Goal: Check status

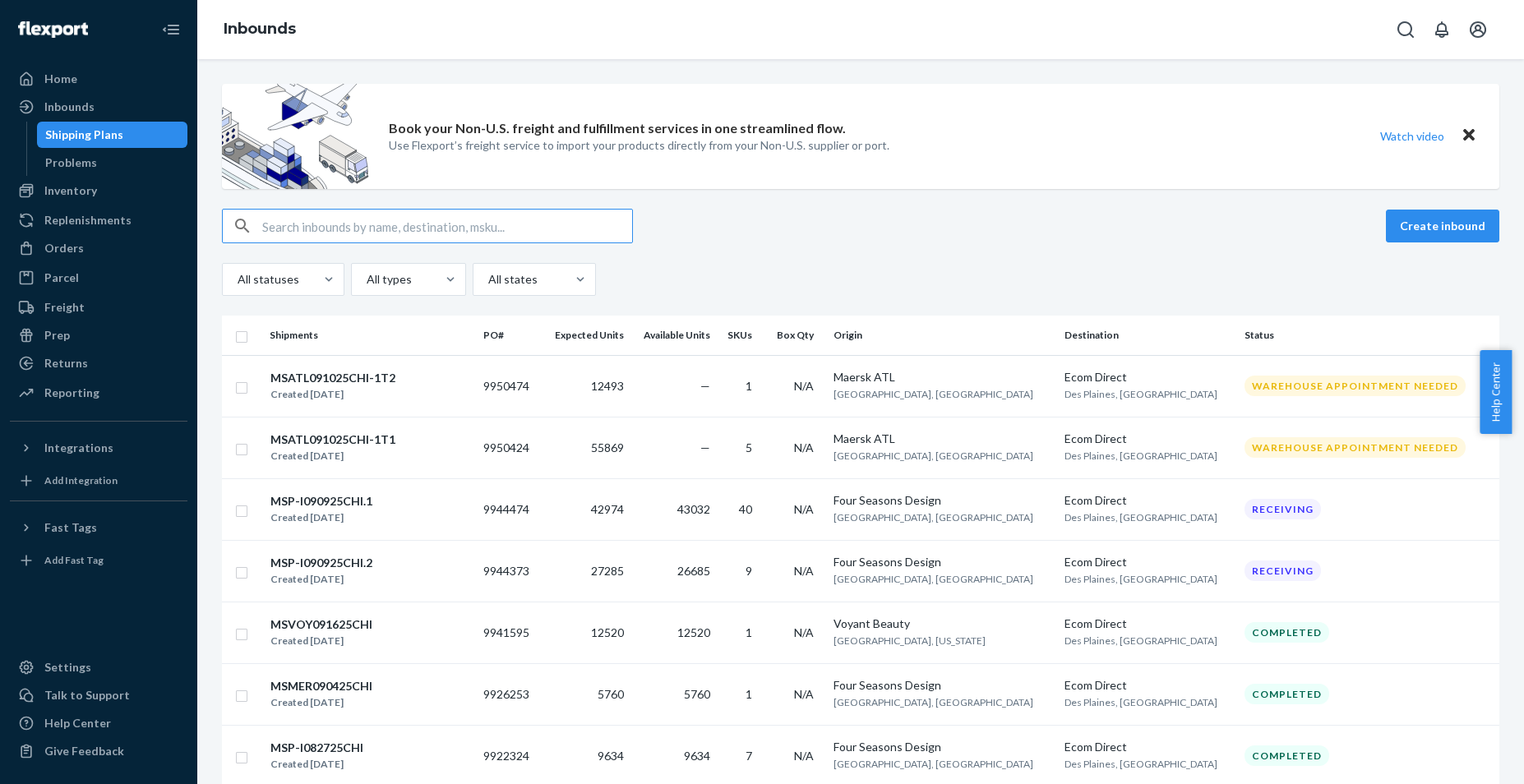
click at [831, 14] on div "Inbounds" at bounding box center [860, 29] width 1327 height 59
click at [403, 219] on input "text" at bounding box center [448, 225] width 370 height 33
click at [60, 251] on div "Orders" at bounding box center [64, 249] width 39 height 17
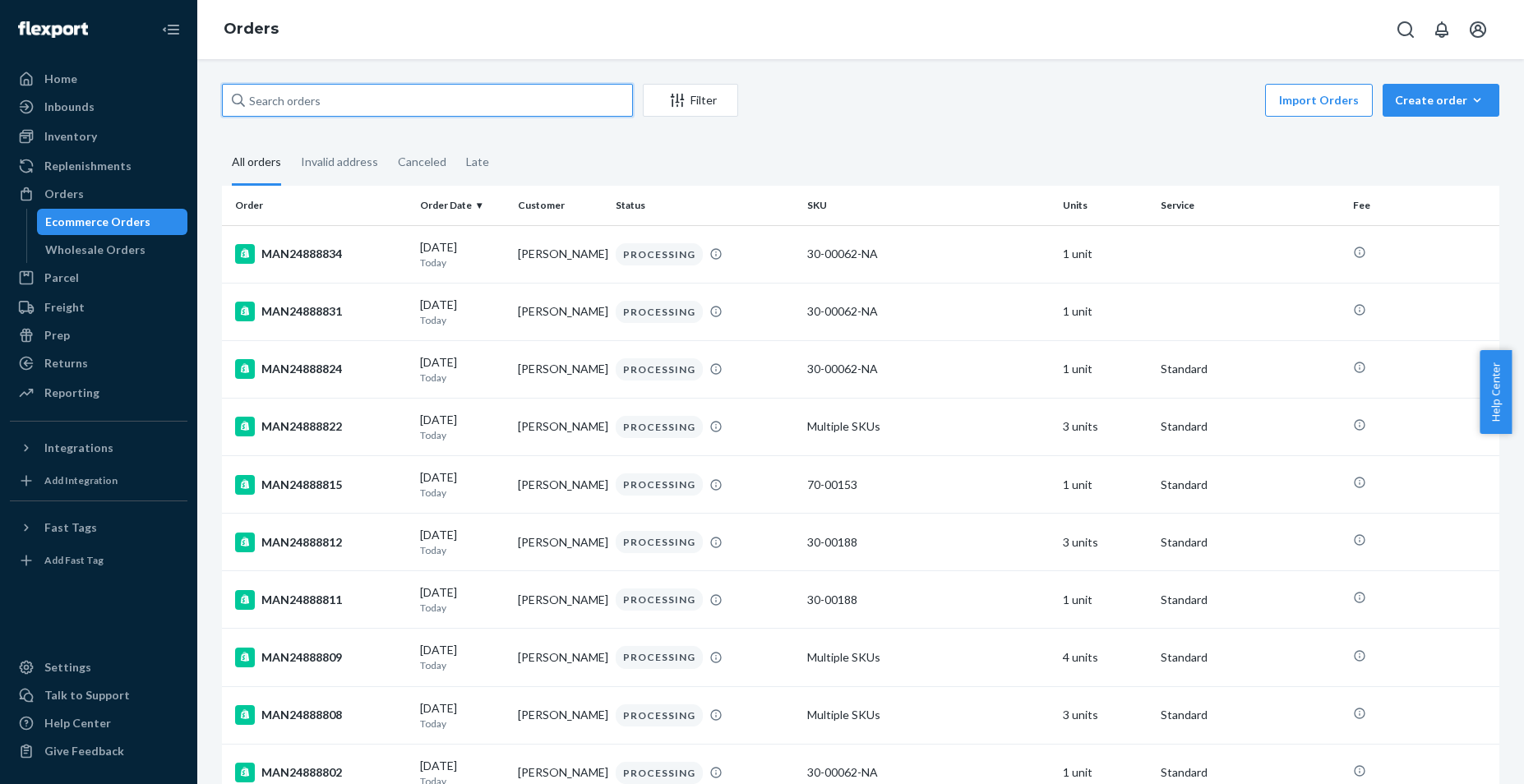
click at [323, 99] on input "text" at bounding box center [427, 100] width 411 height 33
paste input "MAN24846332"
type input "MAN24846332"
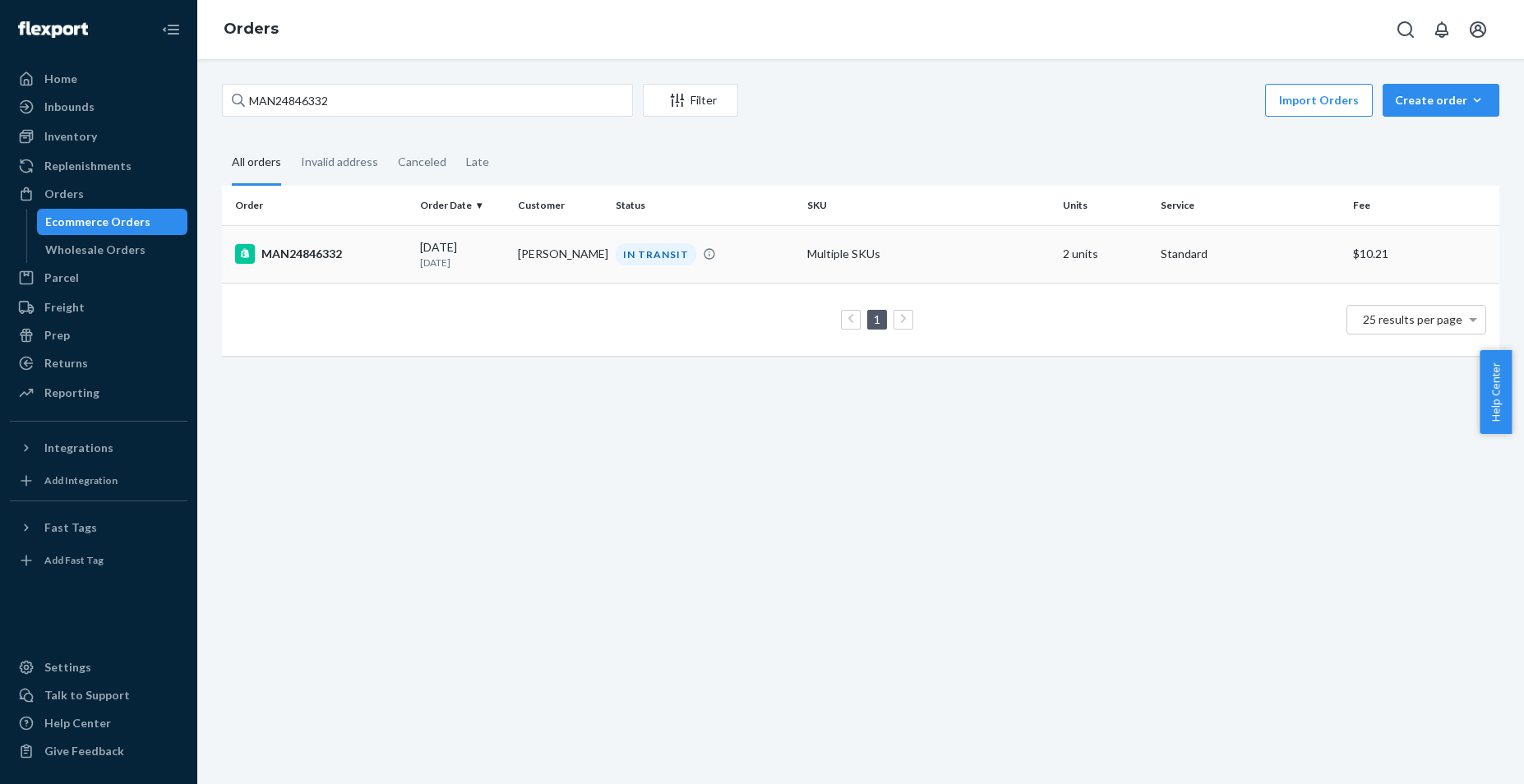
click at [286, 251] on div "MAN24846332" at bounding box center [321, 253] width 172 height 20
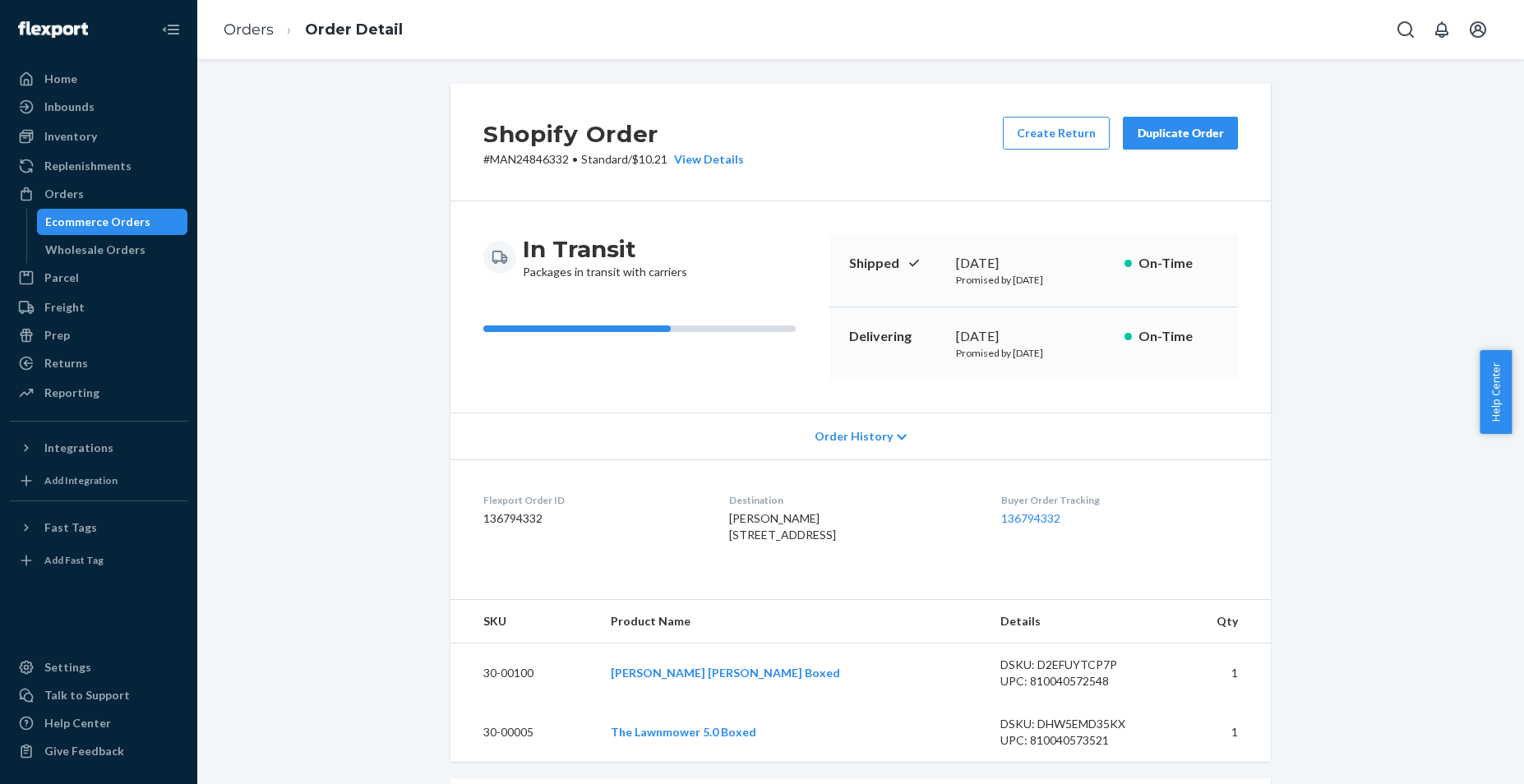
click at [871, 435] on span "Order History" at bounding box center [854, 436] width 79 height 17
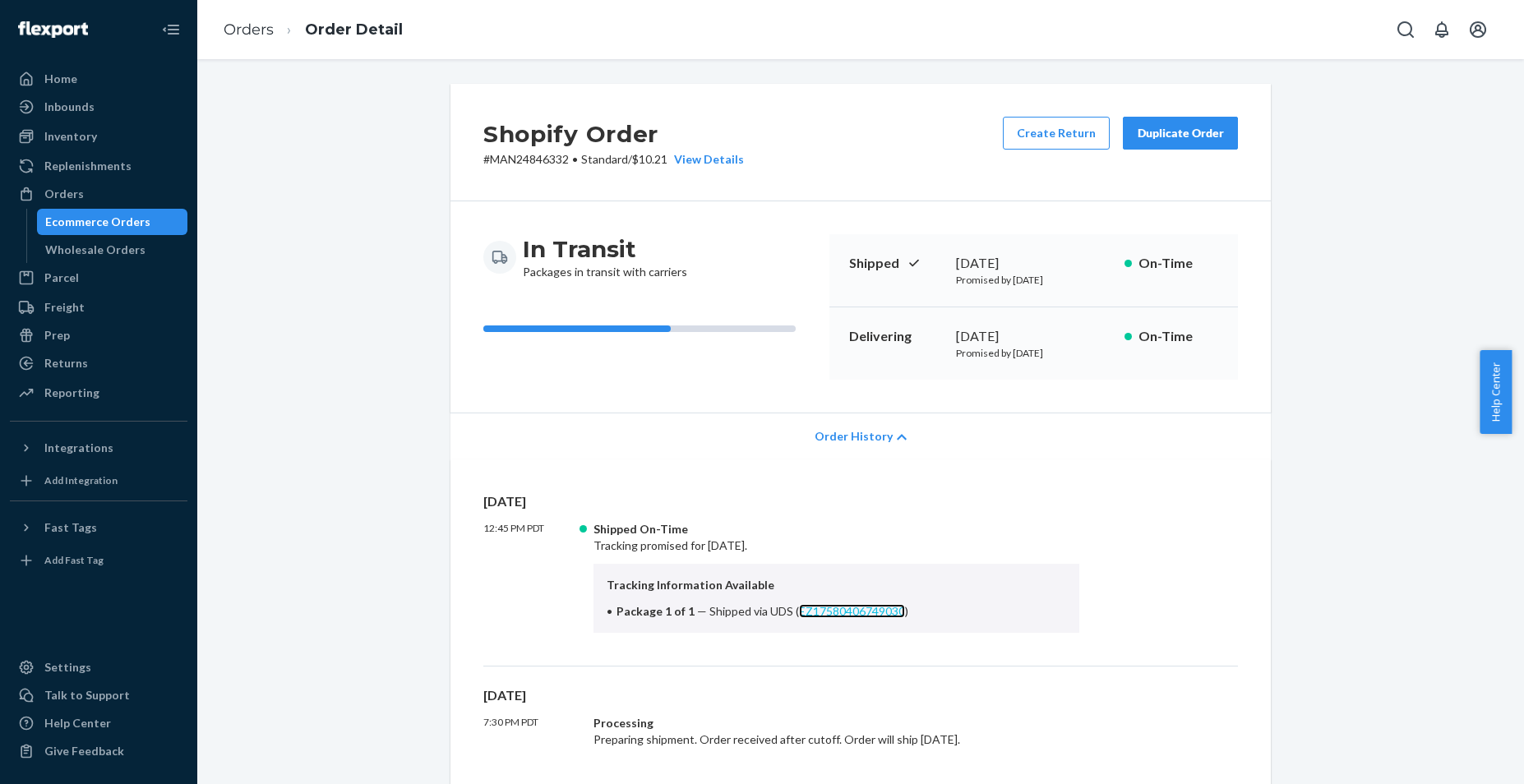
click at [826, 606] on link "EZ17580406749030" at bounding box center [852, 610] width 106 height 14
click at [721, 158] on div "View Details" at bounding box center [706, 160] width 77 height 17
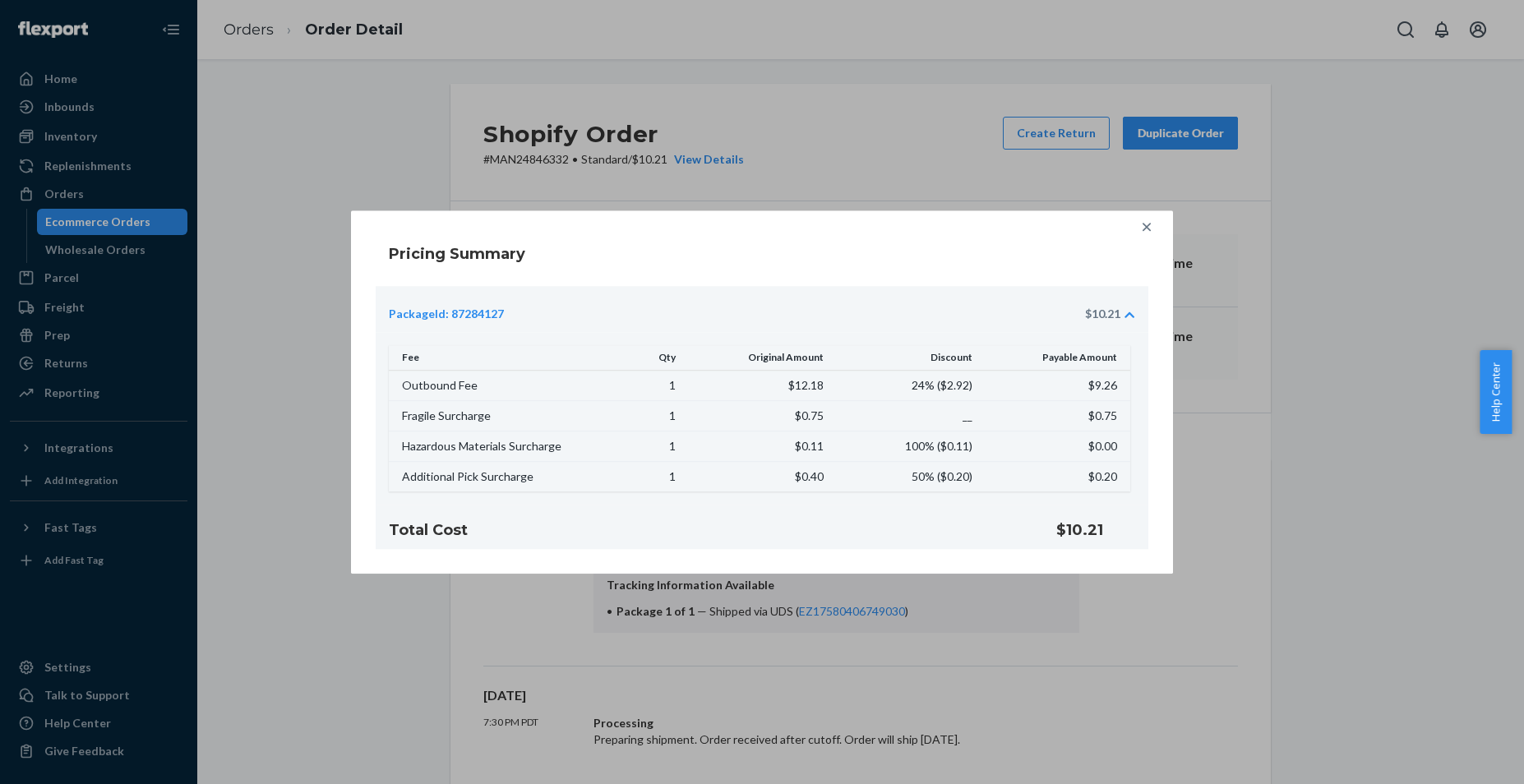
click at [896, 69] on div "Pricing Summary PackageId: 87284127 $10.21 Fee Qty Original Amount Discount Pay…" at bounding box center [762, 392] width 1524 height 784
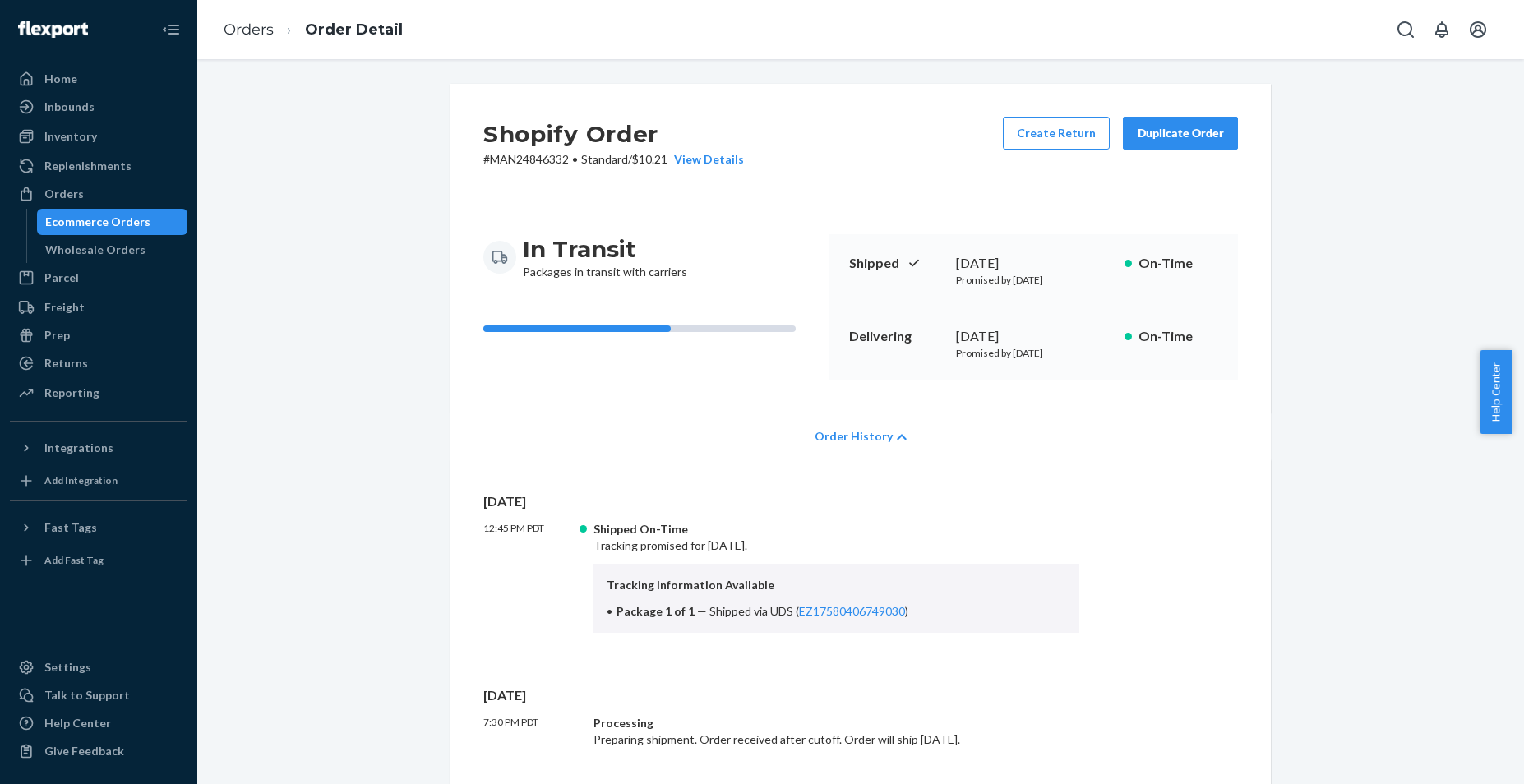
click at [872, 436] on span "Order History" at bounding box center [854, 436] width 79 height 17
